Goal: Task Accomplishment & Management: Use online tool/utility

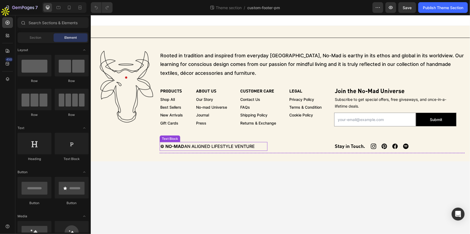
click at [213, 143] on p "© NO-MAD AN ALIGNED LIFESTYLE VENTURE" at bounding box center [213, 146] width 107 height 8
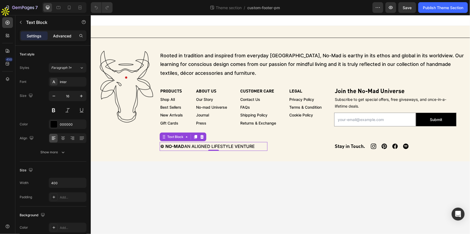
click at [67, 35] on p "Advanced" at bounding box center [62, 36] width 18 height 6
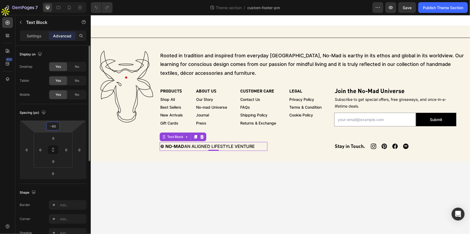
click at [57, 127] on input "-40" at bounding box center [53, 126] width 11 height 8
click at [57, 126] on input "-40" at bounding box center [53, 126] width 11 height 8
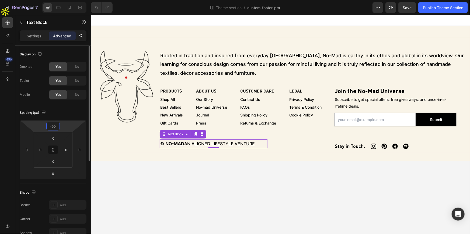
type input "-5"
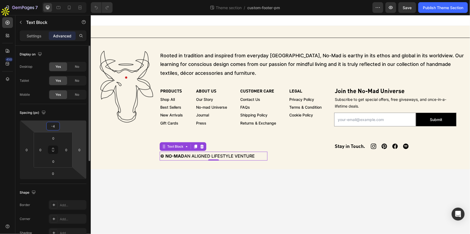
type input "-40"
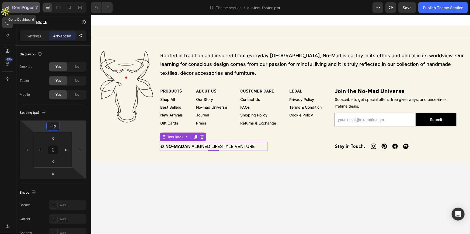
click at [8, 6] on icon "button" at bounding box center [7, 7] width 5 height 5
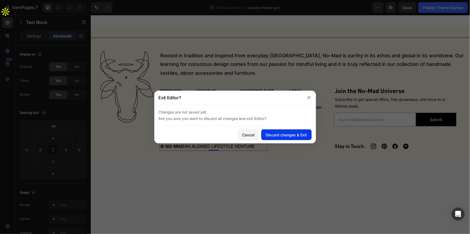
click at [270, 135] on div "Discard changes & Exit" at bounding box center [286, 135] width 41 height 6
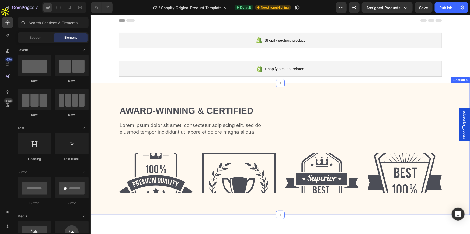
click at [298, 101] on div "Award-winning & Certified Heading Lorem ipsum dolor sit amet, consectetur adipi…" at bounding box center [279, 149] width 379 height 132
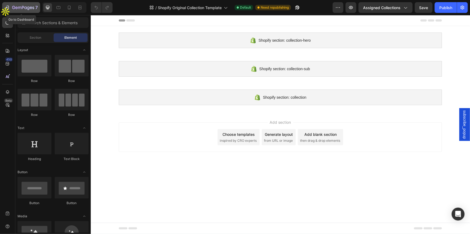
click at [8, 9] on icon "button" at bounding box center [7, 7] width 5 height 5
click at [5, 92] on icon at bounding box center [7, 91] width 5 height 5
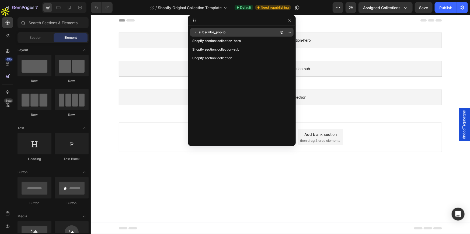
click at [226, 31] on p "subscribe_popup" at bounding box center [239, 32] width 81 height 5
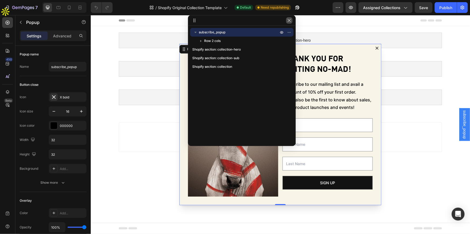
click at [289, 22] on icon "button" at bounding box center [289, 20] width 4 height 4
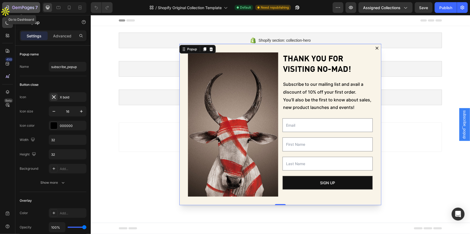
click at [7, 12] on button "7" at bounding box center [21, 7] width 38 height 11
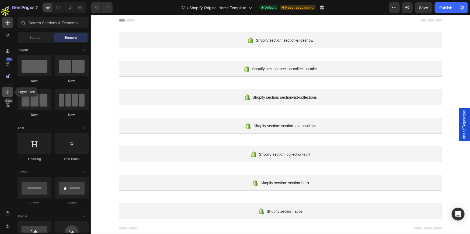
click at [5, 89] on icon at bounding box center [7, 91] width 5 height 5
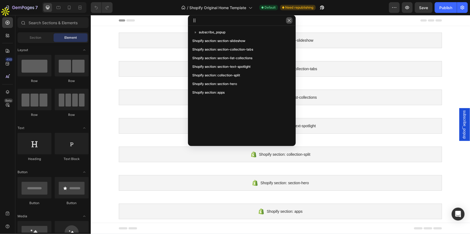
click at [291, 22] on icon "button" at bounding box center [289, 20] width 3 height 3
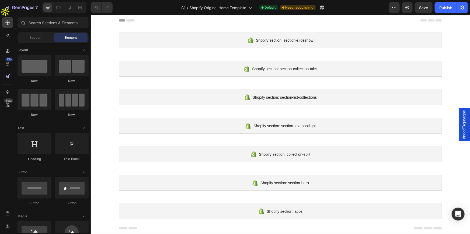
click at [0, 7] on div "7" at bounding box center [20, 7] width 40 height 11
click at [5, 7] on icon "button" at bounding box center [7, 7] width 5 height 5
